Goal: Task Accomplishment & Management: Manage account settings

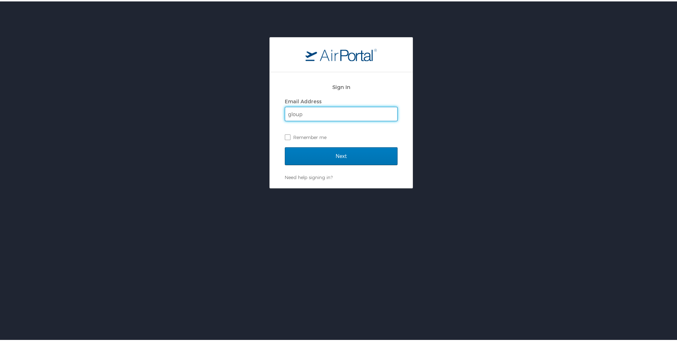
type input "[EMAIL_ADDRESS][DOMAIN_NAME]"
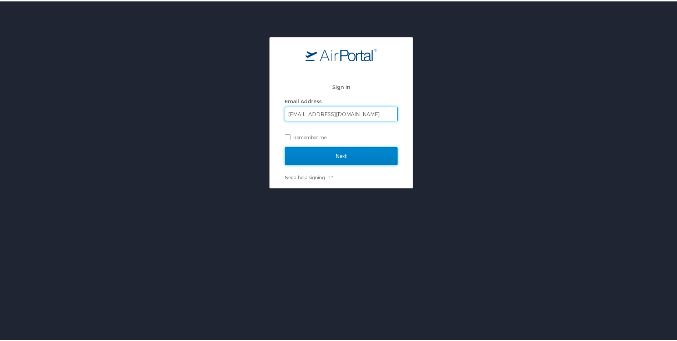
click at [306, 152] on input "Next" at bounding box center [341, 155] width 113 height 18
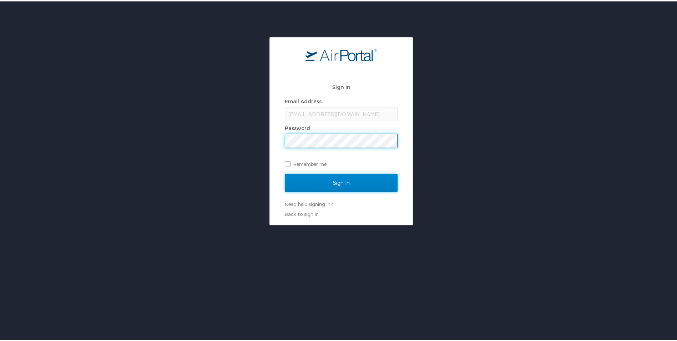
click at [321, 182] on input "Sign In" at bounding box center [341, 181] width 113 height 18
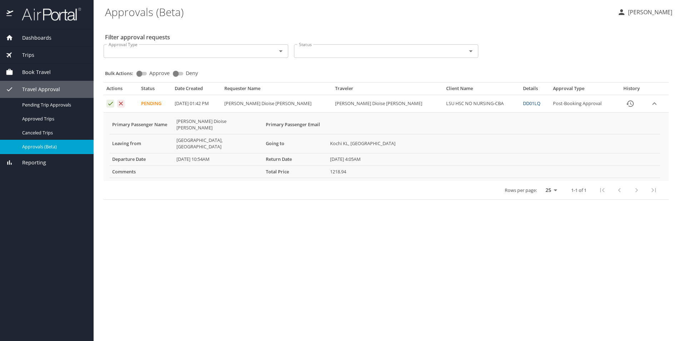
select select "US"
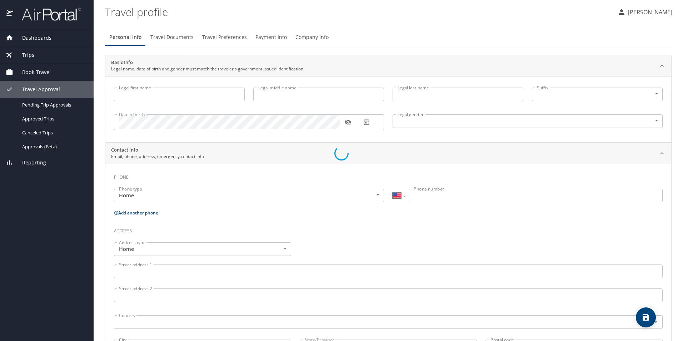
select select "US"
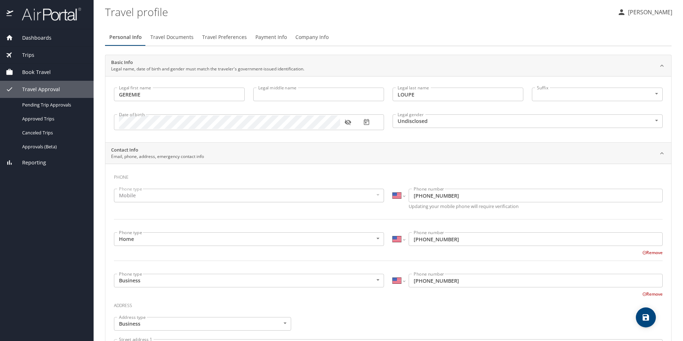
type input "GEREMIE"
type input "LOUPE"
type input "Undisclosed"
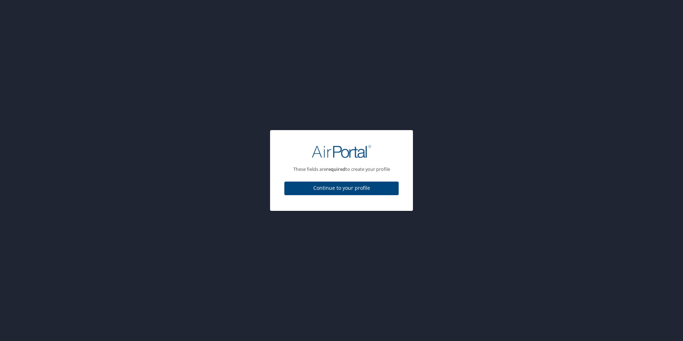
click at [328, 189] on span "Continue to your profile" at bounding box center [341, 187] width 103 height 9
select select "US"
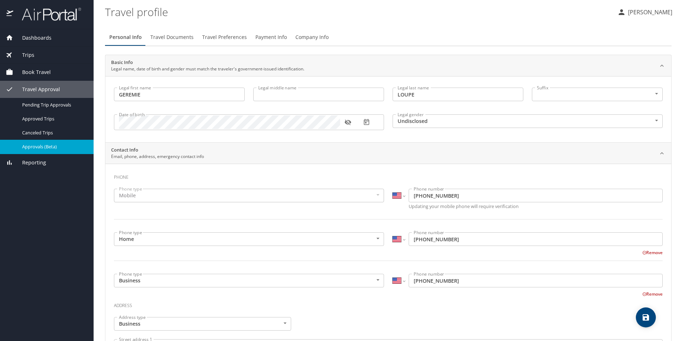
click at [34, 146] on span "Approvals (Beta)" at bounding box center [53, 146] width 63 height 7
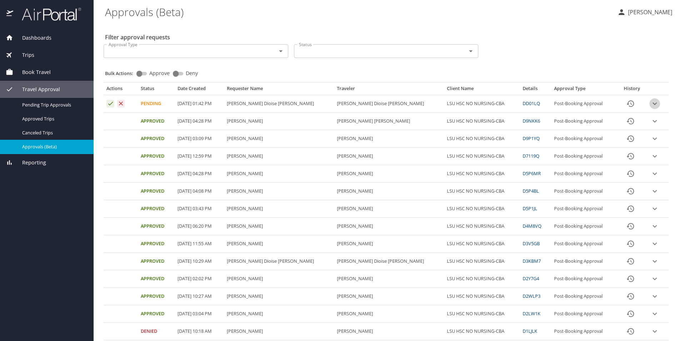
click at [652, 104] on icon "expand row" at bounding box center [654, 103] width 4 height 2
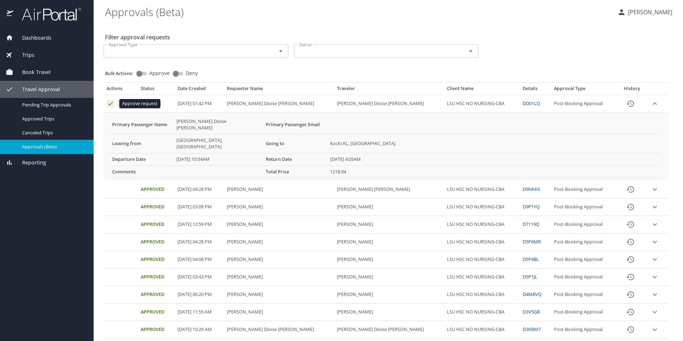
click at [111, 105] on icon "Approval table" at bounding box center [110, 103] width 7 height 7
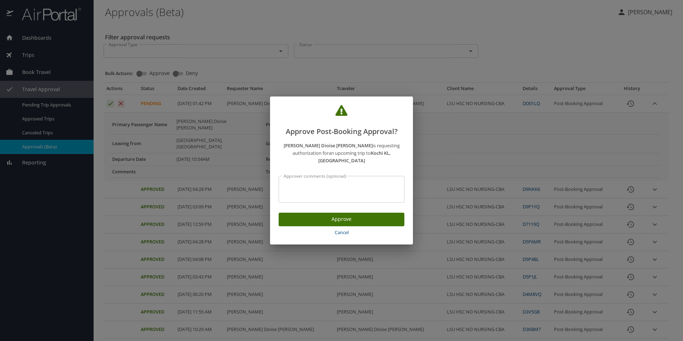
click at [347, 216] on span "Approve" at bounding box center [341, 219] width 114 height 9
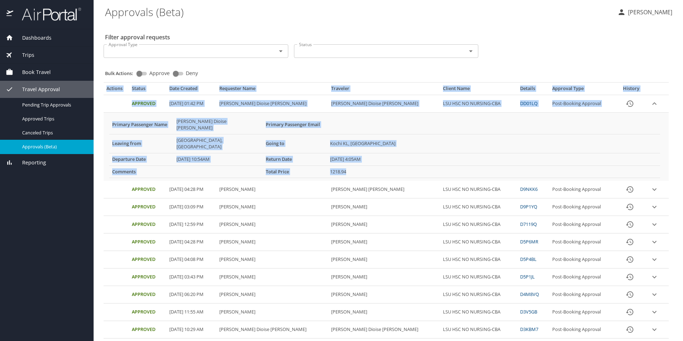
drag, startPoint x: 105, startPoint y: 88, endPoint x: 379, endPoint y: 162, distance: 283.2
copy table "Actions Status Date Created Requester Name Traveler Client Name Details Approva…"
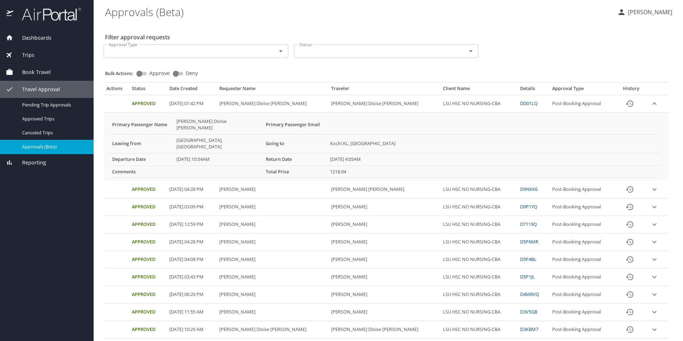
click at [48, 220] on div "Dashboards My Travel Dashboard Trips Current / Future Trips Past Trips Trips Mi…" at bounding box center [47, 184] width 94 height 311
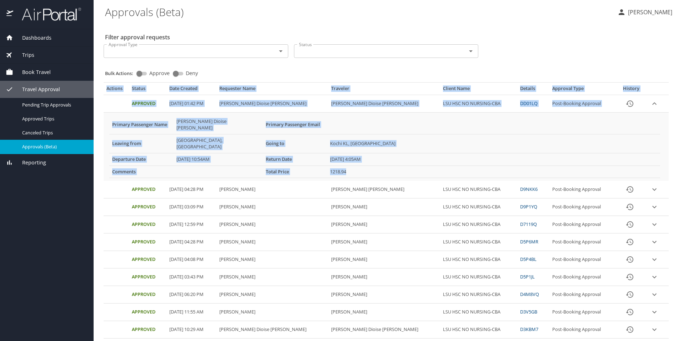
drag, startPoint x: 108, startPoint y: 90, endPoint x: 356, endPoint y: 162, distance: 258.7
copy table "Actions Status Date Created Requester Name Traveler Client Name Details Approva…"
